Goal: Task Accomplishment & Management: Manage account settings

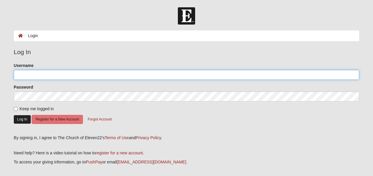
type input "beachgirl71"
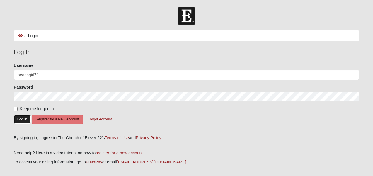
click at [22, 124] on button "Log In" at bounding box center [22, 119] width 17 height 8
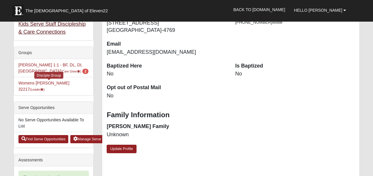
scroll to position [88, 0]
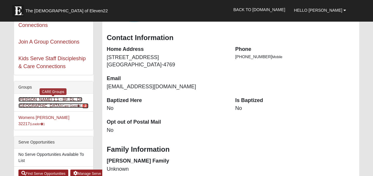
click at [44, 108] on link "[PERSON_NAME] 1:1 - BF, DL, DI, [GEOGRAPHIC_DATA] (Care Giver ) 2" at bounding box center [53, 102] width 70 height 11
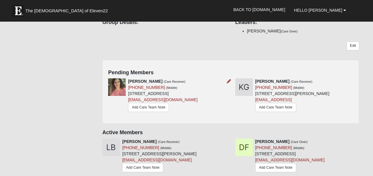
scroll to position [88, 0]
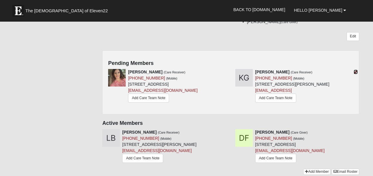
click at [355, 74] on icon at bounding box center [356, 72] width 4 height 4
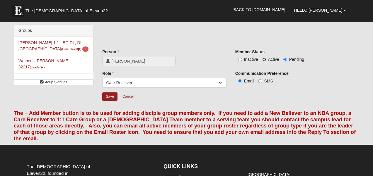
click at [264, 62] on input "Active" at bounding box center [264, 60] width 4 height 4
radio input "true"
click at [114, 101] on input "Save" at bounding box center [109, 97] width 15 height 8
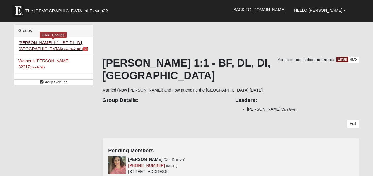
click at [41, 45] on link "[PERSON_NAME] 1:1 - BF, DL, DI, [GEOGRAPHIC_DATA] (Care Giver ) 2" at bounding box center [53, 45] width 70 height 11
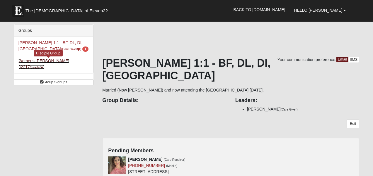
click at [42, 67] on link "Womens Fitzmartin 32217 (Leader )" at bounding box center [43, 64] width 51 height 11
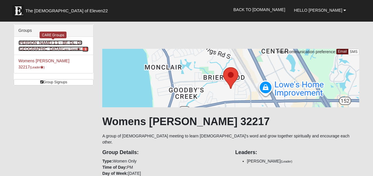
click at [43, 46] on link "Dora Jackson 1:1 - BF, DL, DI, MA (Care Giver ) 1" at bounding box center [53, 45] width 70 height 11
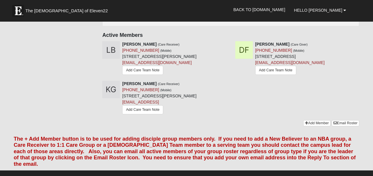
scroll to position [205, 0]
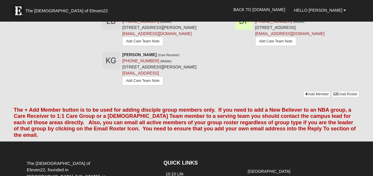
click at [227, 17] on icon at bounding box center [229, 15] width 4 height 4
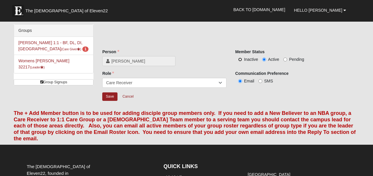
click at [240, 62] on input "Inactive" at bounding box center [240, 60] width 4 height 4
radio input "true"
click at [114, 101] on input "Save" at bounding box center [109, 97] width 15 height 8
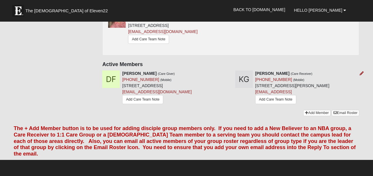
scroll to position [176, 0]
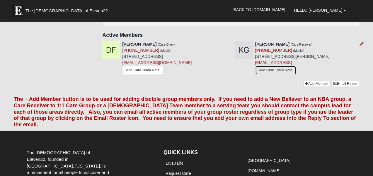
click at [261, 75] on link "Add Care Team Note" at bounding box center [275, 70] width 41 height 9
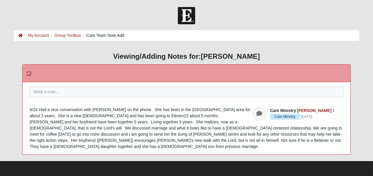
scroll to position [20, 0]
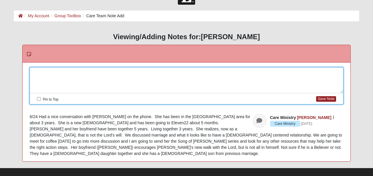
click at [43, 74] on div at bounding box center [186, 81] width 313 height 26
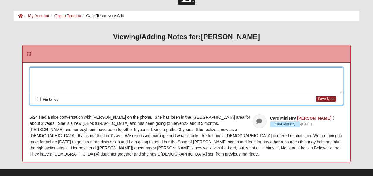
scroll to position [47, 0]
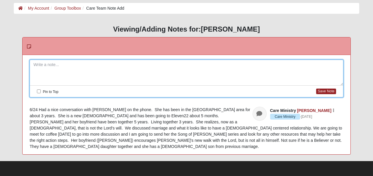
click at [35, 107] on div "6/24 Had a nice conversation with [PERSON_NAME] on the phone. She has been in t…" at bounding box center [187, 128] width 314 height 43
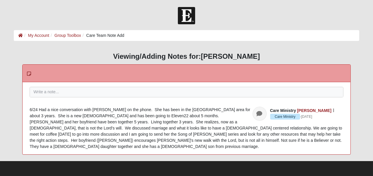
scroll to position [20, 0]
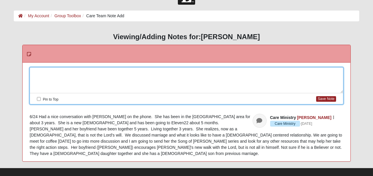
click at [41, 73] on div at bounding box center [186, 81] width 313 height 26
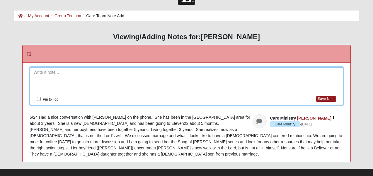
click at [334, 120] on icon "button" at bounding box center [333, 119] width 1 height 4
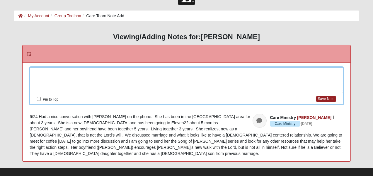
click at [49, 71] on div at bounding box center [186, 81] width 313 height 26
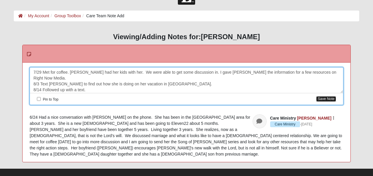
click at [331, 102] on button "Save Note" at bounding box center [326, 99] width 20 height 6
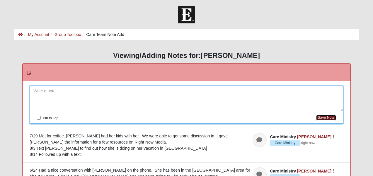
scroll to position [0, 0]
